Goal: Book appointment/travel/reservation

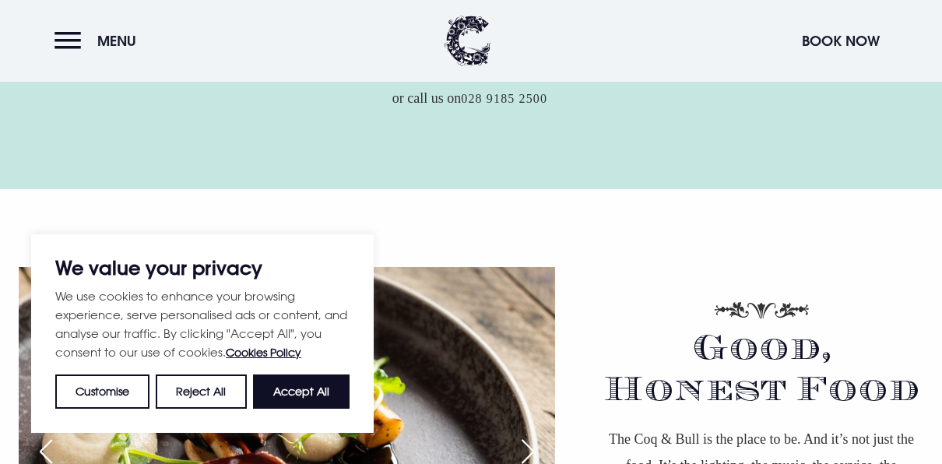
scroll to position [743, 0]
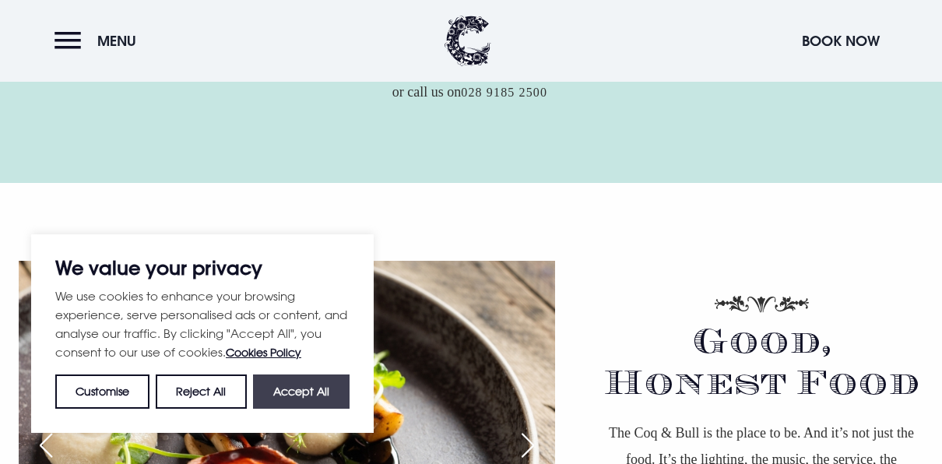
click at [294, 391] on button "Accept All" at bounding box center [301, 392] width 97 height 34
checkbox input "true"
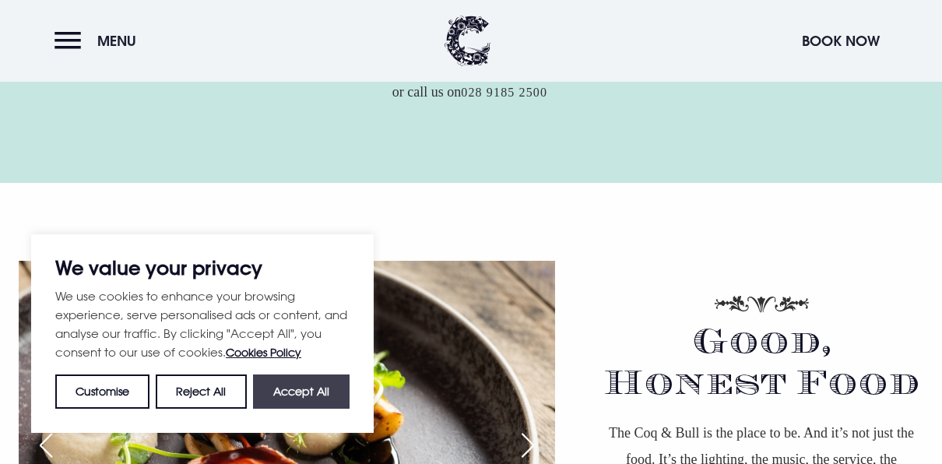
checkbox input "true"
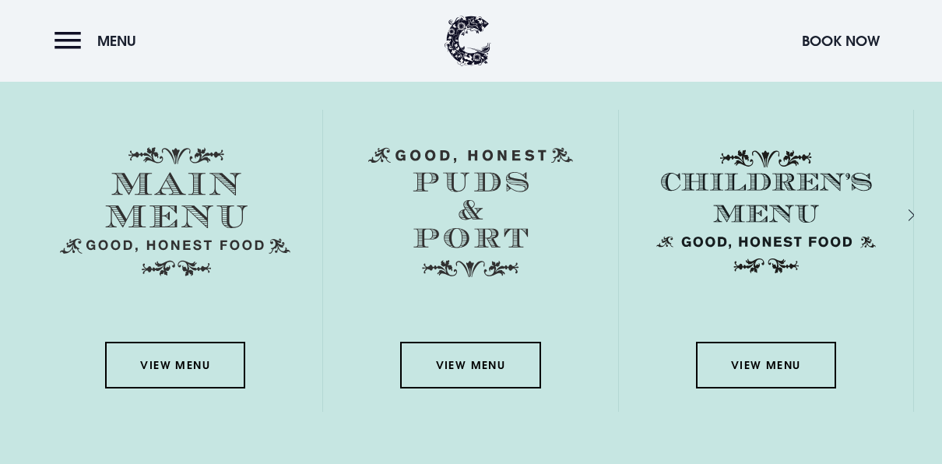
scroll to position [2124, 0]
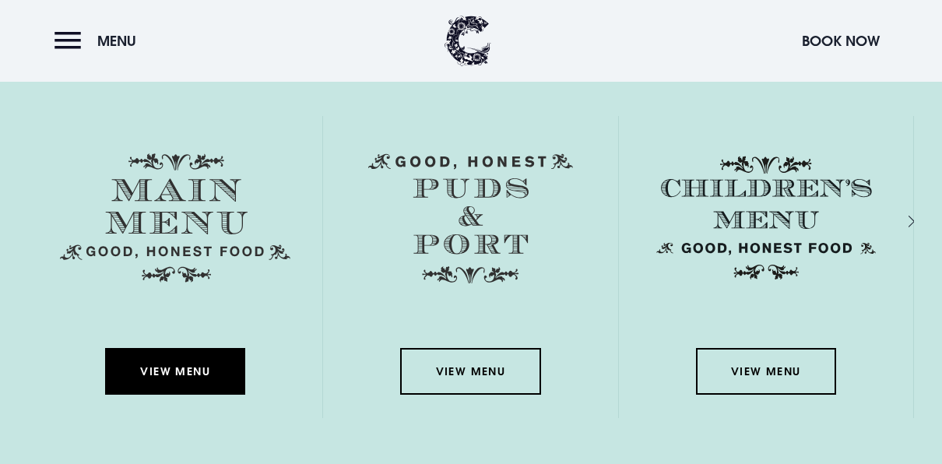
click at [179, 369] on link "View Menu" at bounding box center [175, 371] width 140 height 47
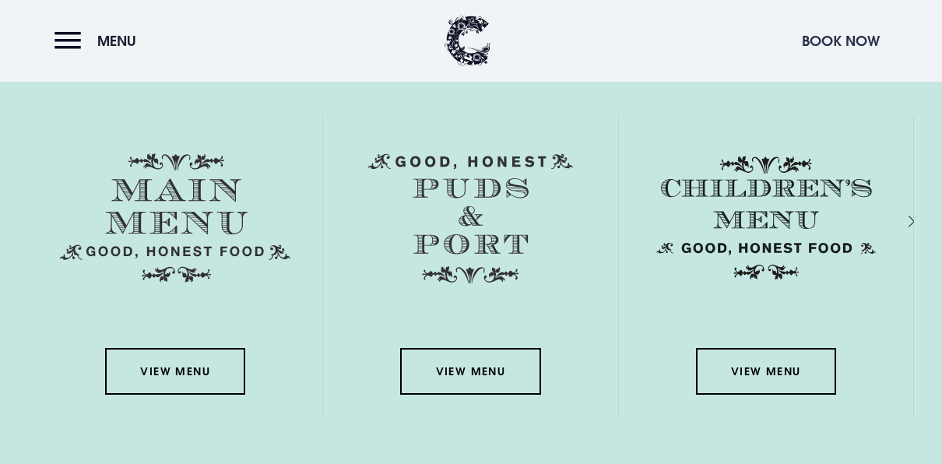
click at [841, 37] on button "Book Now" at bounding box center [840, 40] width 93 height 33
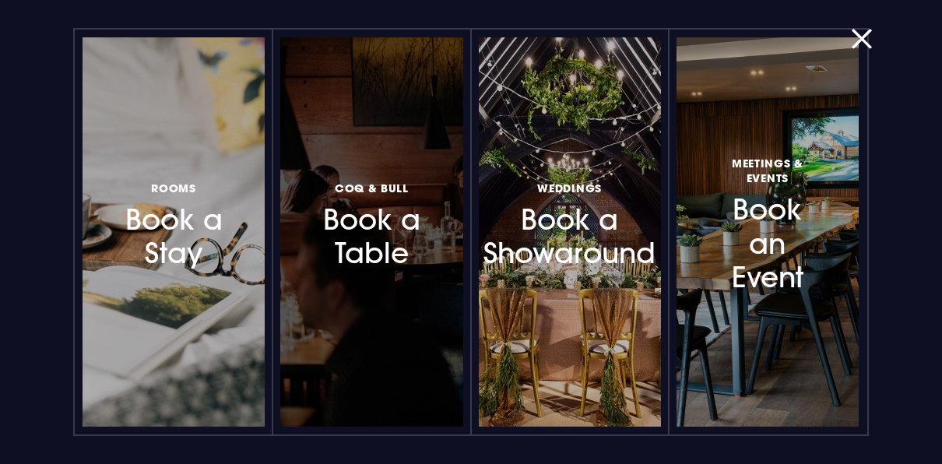
click at [376, 226] on h3 "Coq & Bull Book a Table" at bounding box center [372, 224] width 109 height 93
